Goal: Information Seeking & Learning: Learn about a topic

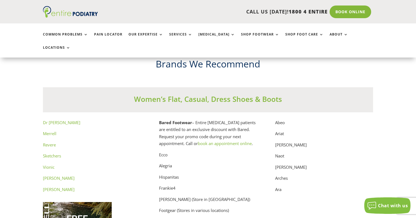
scroll to position [2774, 0]
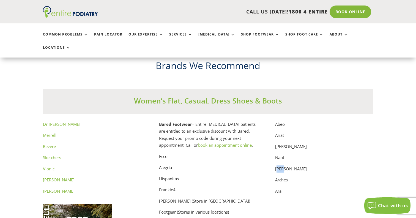
drag, startPoint x: 277, startPoint y: 164, endPoint x: 283, endPoint y: 163, distance: 6.1
click at [283, 165] on p "[PERSON_NAME]" at bounding box center [324, 170] width 98 height 11
drag, startPoint x: 292, startPoint y: 161, endPoint x: 275, endPoint y: 163, distance: 17.1
click at [275, 165] on p "[PERSON_NAME]" at bounding box center [324, 170] width 98 height 11
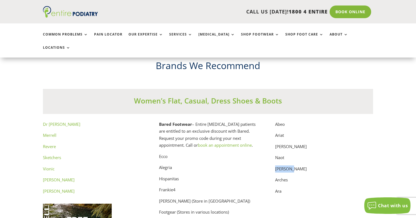
copy p "[PERSON_NAME]"
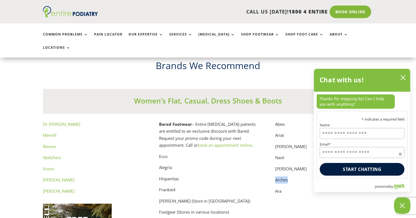
drag, startPoint x: 289, startPoint y: 175, endPoint x: 275, endPoint y: 175, distance: 13.8
click at [275, 176] on p "Arches" at bounding box center [324, 181] width 98 height 11
copy p "Arches"
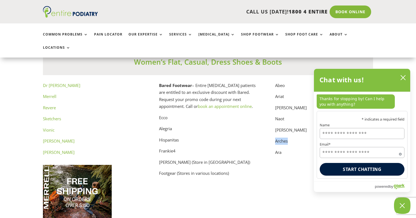
scroll to position [2812, 0]
drag, startPoint x: 159, startPoint y: 133, endPoint x: 182, endPoint y: 133, distance: 22.6
click at [182, 137] on p "Hispanitas" at bounding box center [208, 142] width 98 height 11
copy p "Hispanitas"
click at [163, 159] on p "[PERSON_NAME] (Store in [GEOGRAPHIC_DATA])" at bounding box center [208, 164] width 98 height 11
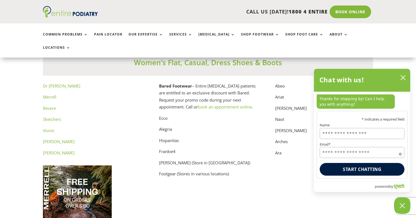
click at [162, 159] on p "[PERSON_NAME] (Store in [GEOGRAPHIC_DATA])" at bounding box center [208, 164] width 98 height 11
drag, startPoint x: 189, startPoint y: 155, endPoint x: 160, endPoint y: 154, distance: 29.2
click at [160, 159] on p "[PERSON_NAME] (Store in [GEOGRAPHIC_DATA])" at bounding box center [208, 164] width 98 height 11
copy p "[PERSON_NAME]"
drag, startPoint x: 289, startPoint y: 101, endPoint x: 276, endPoint y: 103, distance: 12.6
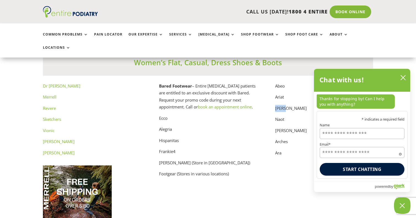
click at [276, 105] on p "[PERSON_NAME]" at bounding box center [324, 110] width 98 height 11
copy p "[PERSON_NAME]"
drag, startPoint x: 72, startPoint y: 134, endPoint x: 57, endPoint y: 134, distance: 15.1
click at [54, 138] on p "[PERSON_NAME]" at bounding box center [92, 143] width 98 height 11
click at [59, 131] on p "Vionic" at bounding box center [92, 132] width 98 height 11
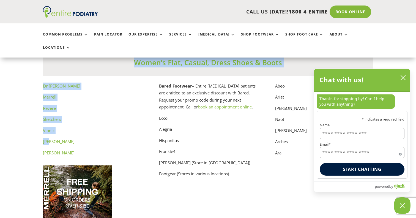
drag, startPoint x: 43, startPoint y: 135, endPoint x: 50, endPoint y: 136, distance: 6.9
click at [50, 139] on link "[PERSON_NAME]" at bounding box center [59, 142] width 32 height 6
click at [125, 116] on p "Sketchers" at bounding box center [92, 121] width 98 height 11
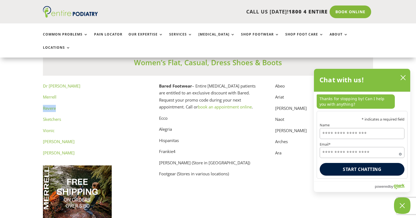
drag, startPoint x: 57, startPoint y: 101, endPoint x: 45, endPoint y: 98, distance: 11.7
click at [45, 98] on div "Dr [PERSON_NAME] Sketchers Vionic [PERSON_NAME] [PERSON_NAME]" at bounding box center [92, 120] width 98 height 74
copy div "Revere"
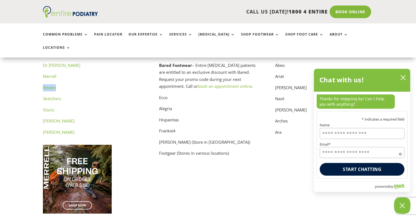
scroll to position [2840, 0]
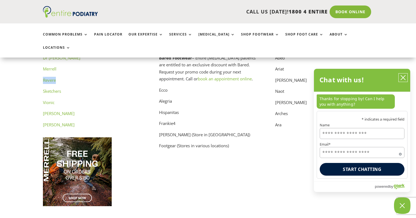
click at [404, 77] on icon "close chatbox" at bounding box center [403, 77] width 4 height 4
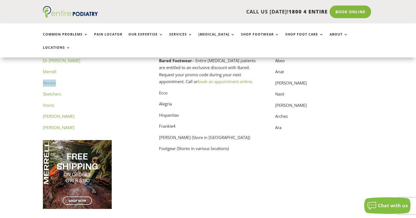
scroll to position [2826, 0]
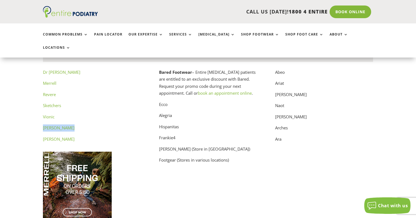
drag, startPoint x: 74, startPoint y: 121, endPoint x: 48, endPoint y: 116, distance: 27.0
click at [48, 116] on div "Dr [PERSON_NAME] Sketchers Vionic [PERSON_NAME] [PERSON_NAME]" at bounding box center [92, 106] width 98 height 74
copy div "[PERSON_NAME]"
click at [190, 69] on strong "Bared Footwear" at bounding box center [175, 72] width 33 height 6
